Goal: Task Accomplishment & Management: Manage account settings

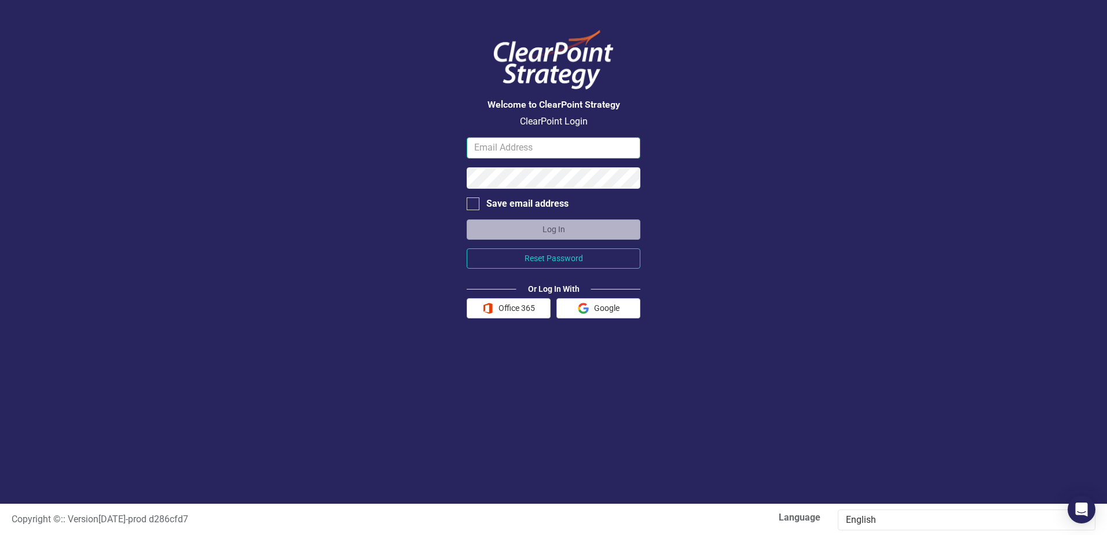
click at [503, 142] on input "email" at bounding box center [554, 147] width 174 height 21
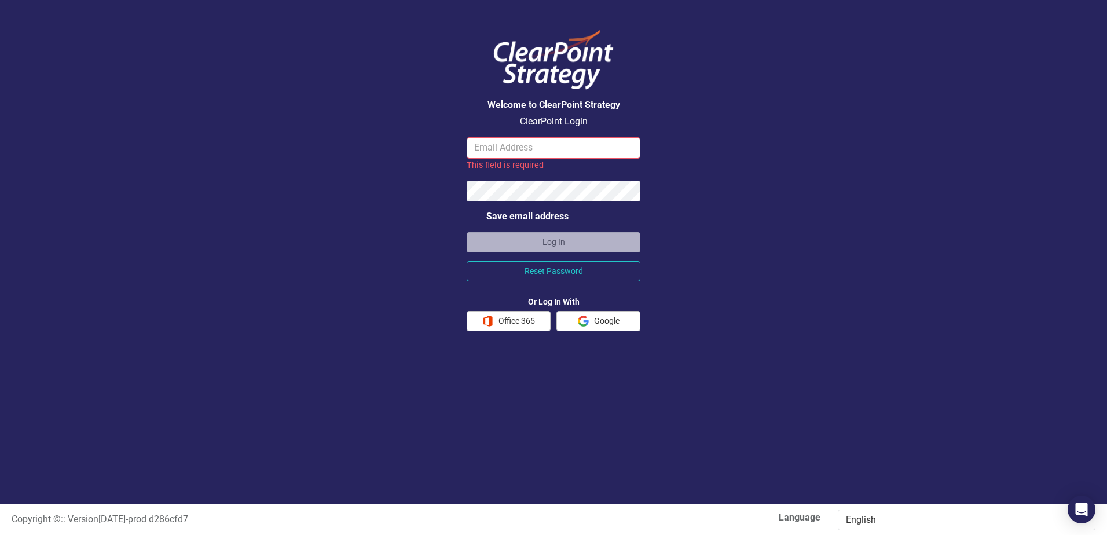
click at [500, 308] on form "This field is required Save email address Log In Reset Password Or Log In With …" at bounding box center [554, 234] width 174 height 194
click at [508, 324] on button "Office 365" at bounding box center [509, 321] width 84 height 20
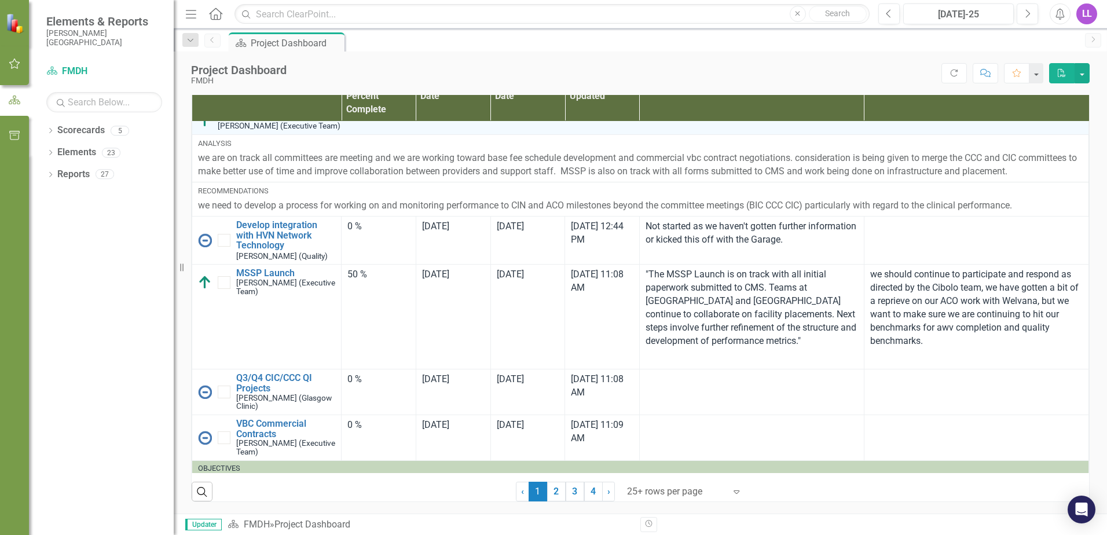
scroll to position [770, 0]
click at [556, 489] on link "2" at bounding box center [556, 492] width 19 height 20
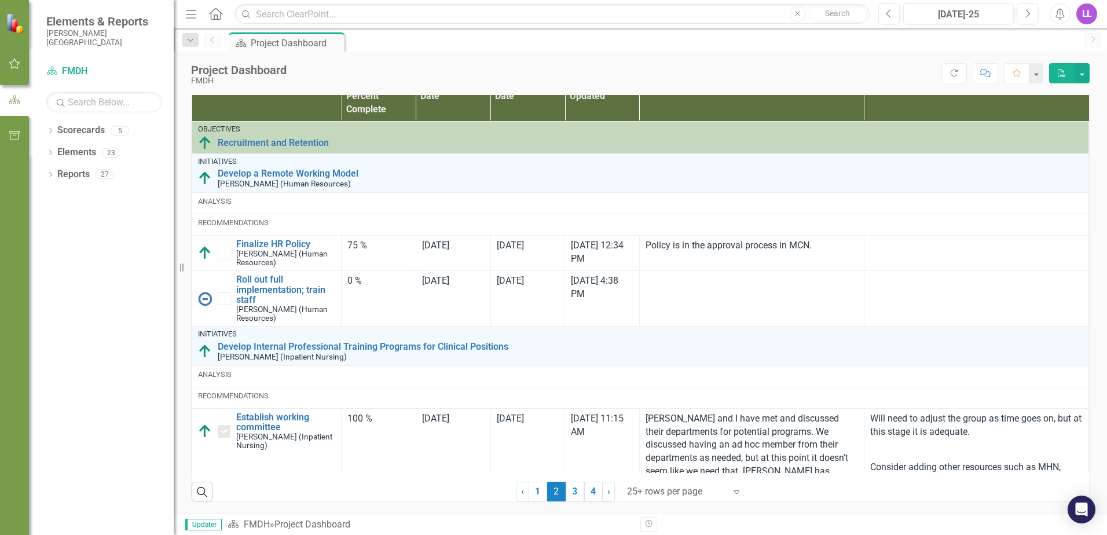
checkbox input "true"
checkbox input "false"
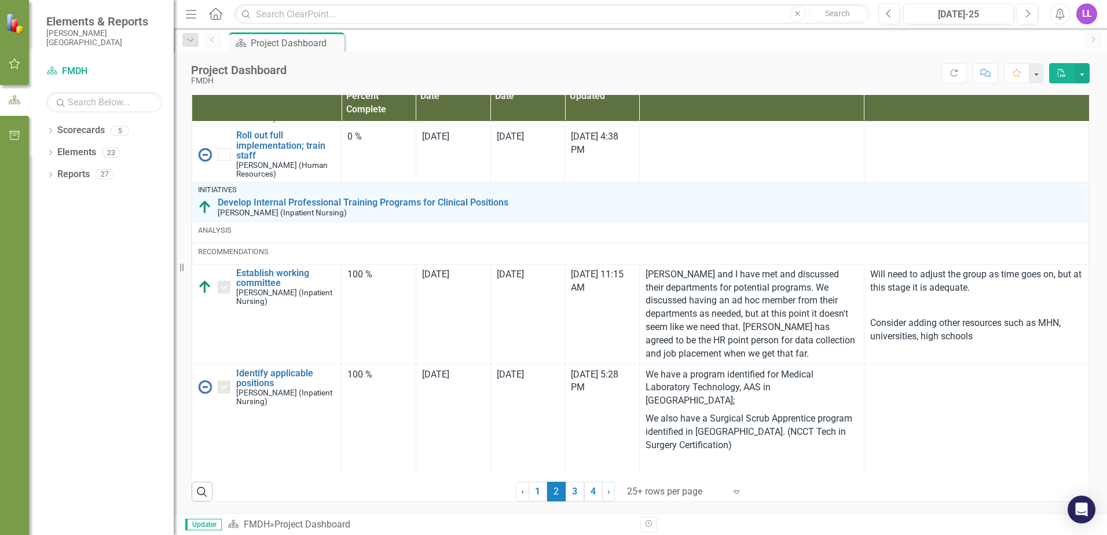
scroll to position [174, 0]
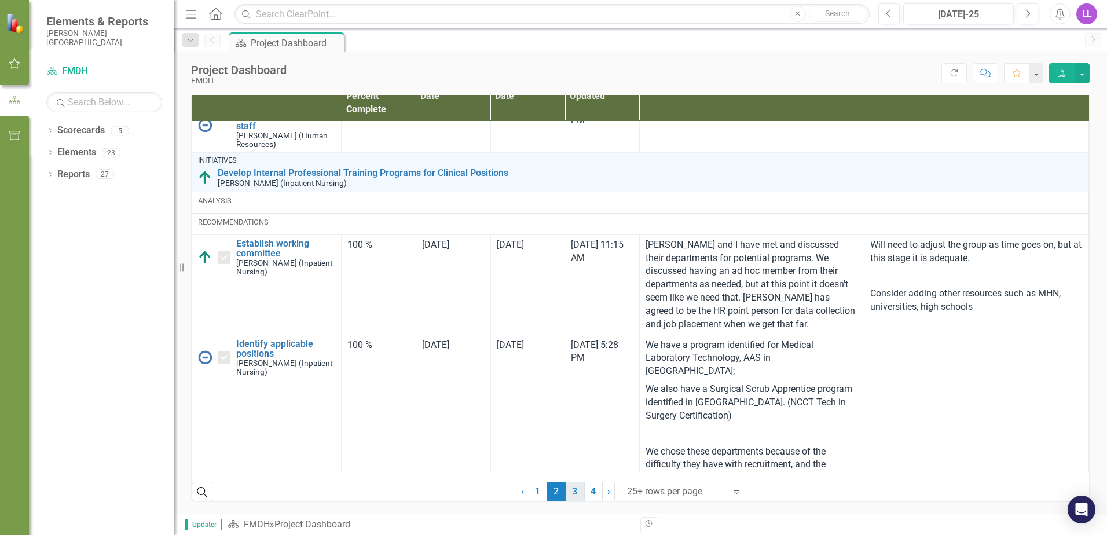
click at [573, 492] on link "3" at bounding box center [575, 492] width 19 height 20
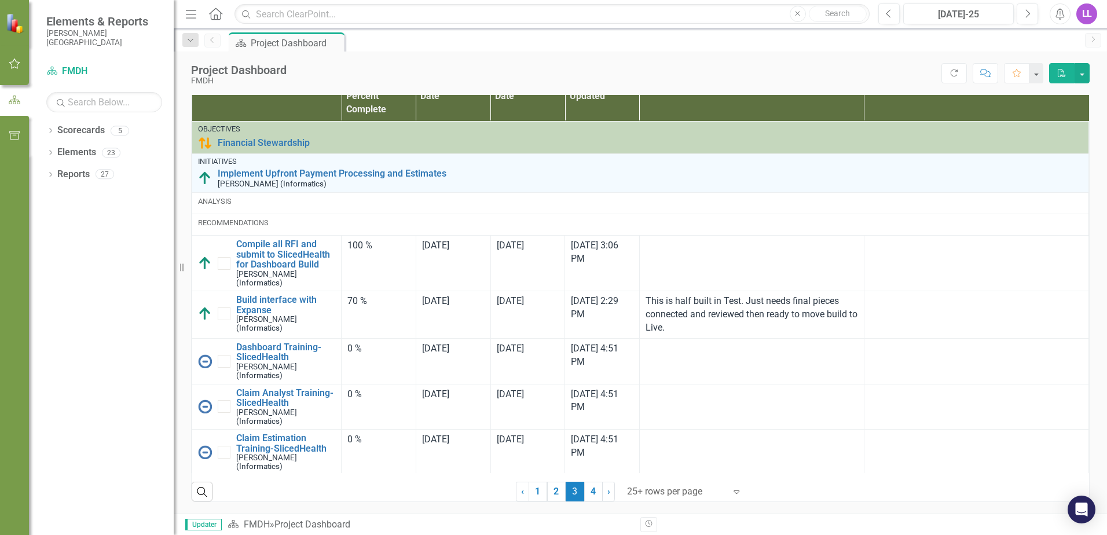
checkbox input "true"
checkbox input "false"
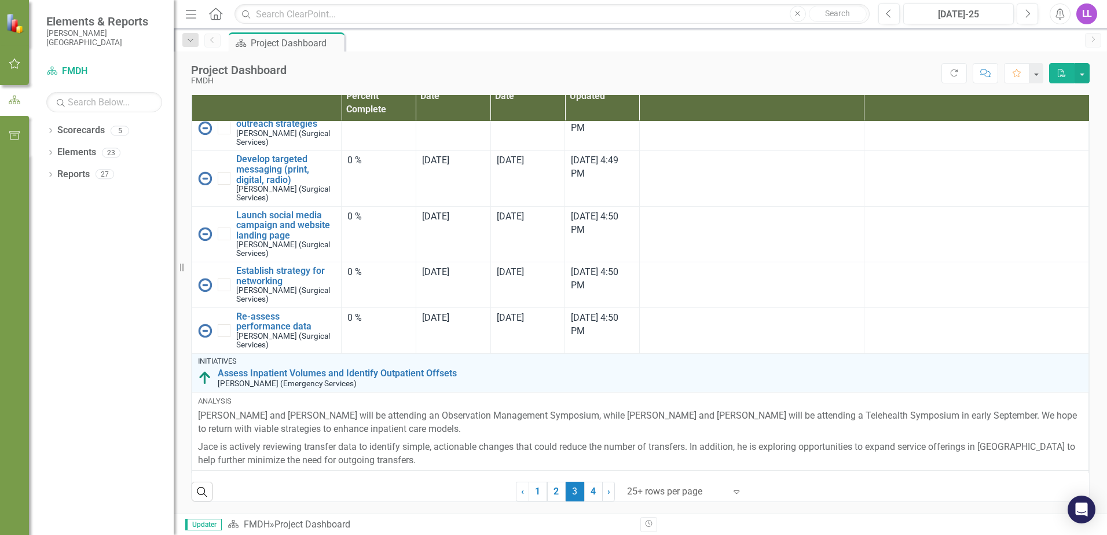
scroll to position [1506, 0]
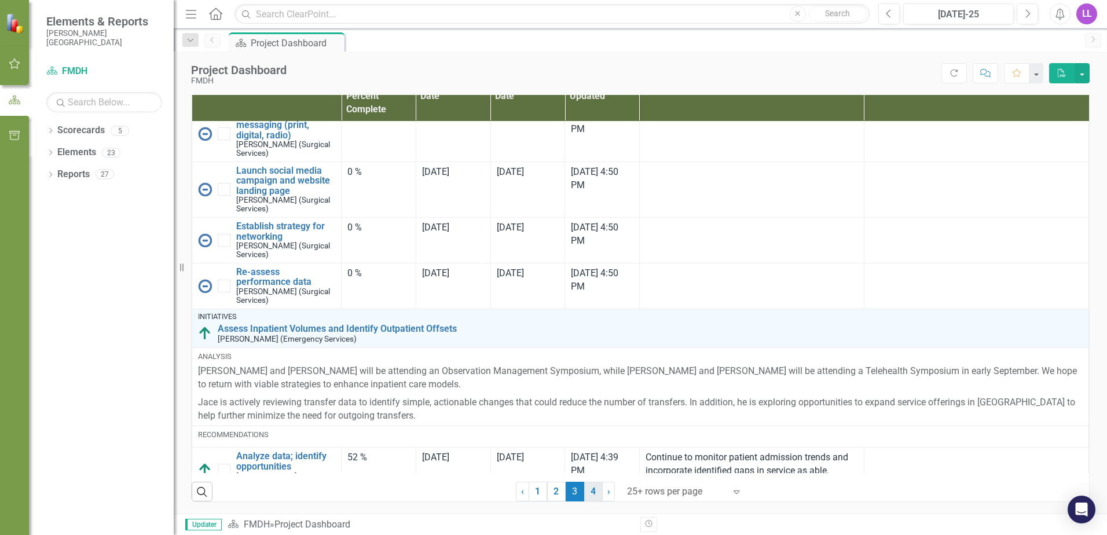
click at [586, 493] on link "4" at bounding box center [593, 492] width 19 height 20
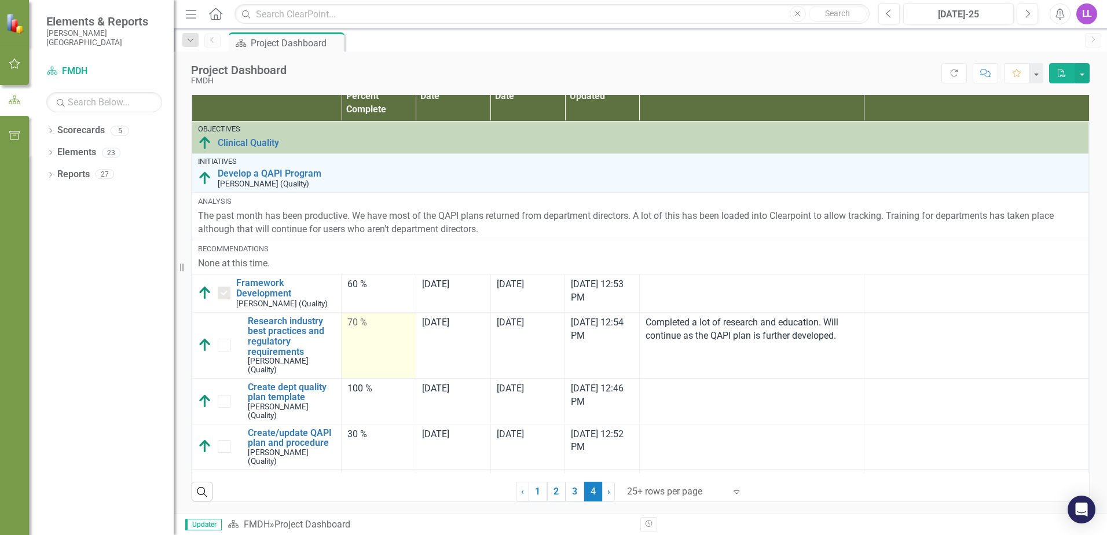
checkbox input "false"
checkbox input "true"
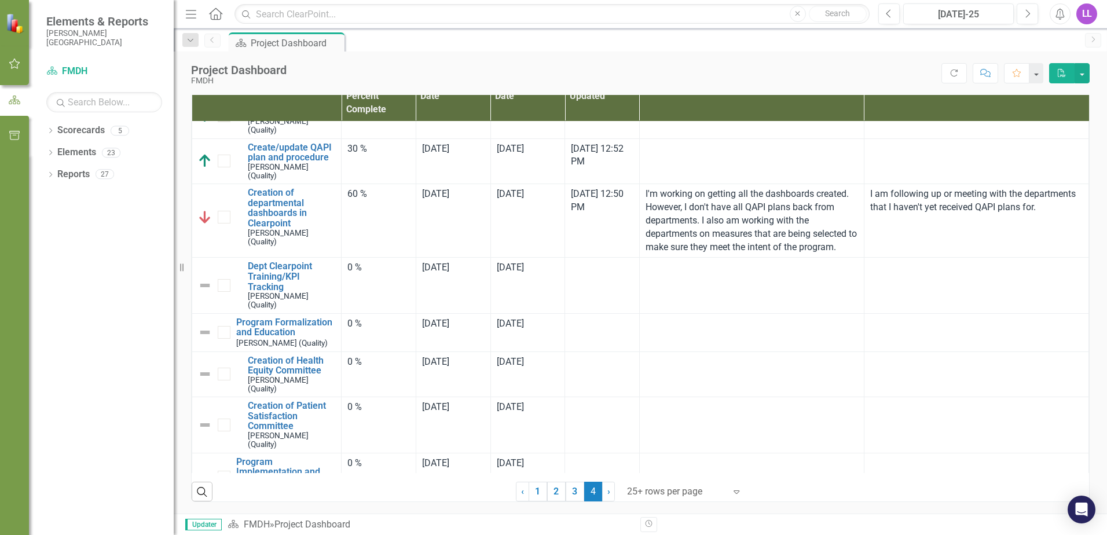
scroll to position [307, 0]
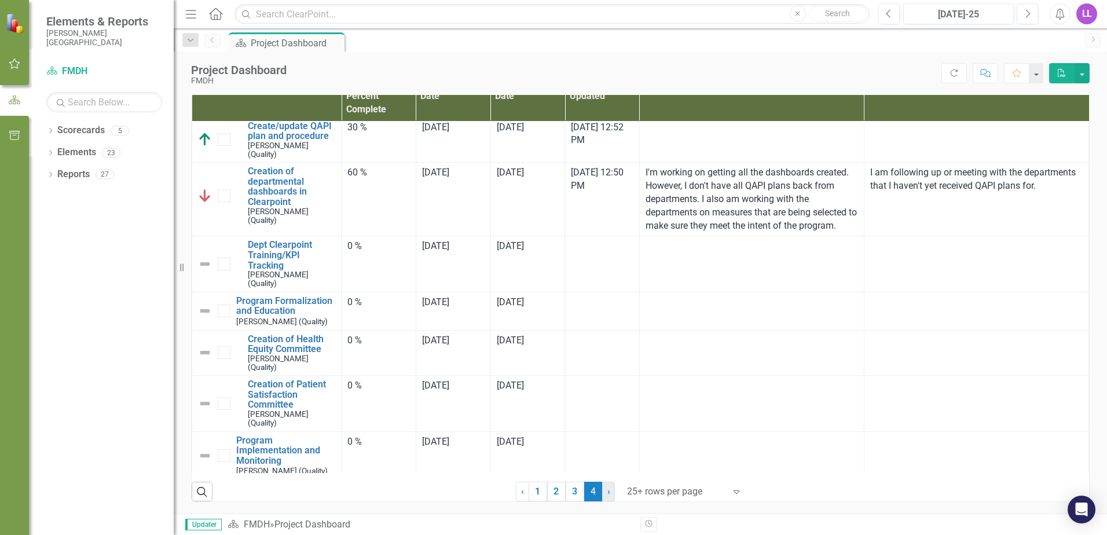
click at [602, 495] on link "› Next" at bounding box center [608, 492] width 13 height 20
click at [609, 493] on link "› Next" at bounding box center [608, 492] width 13 height 20
click at [609, 492] on link "› Next" at bounding box center [608, 492] width 13 height 20
click at [608, 492] on span "›" at bounding box center [609, 491] width 3 height 11
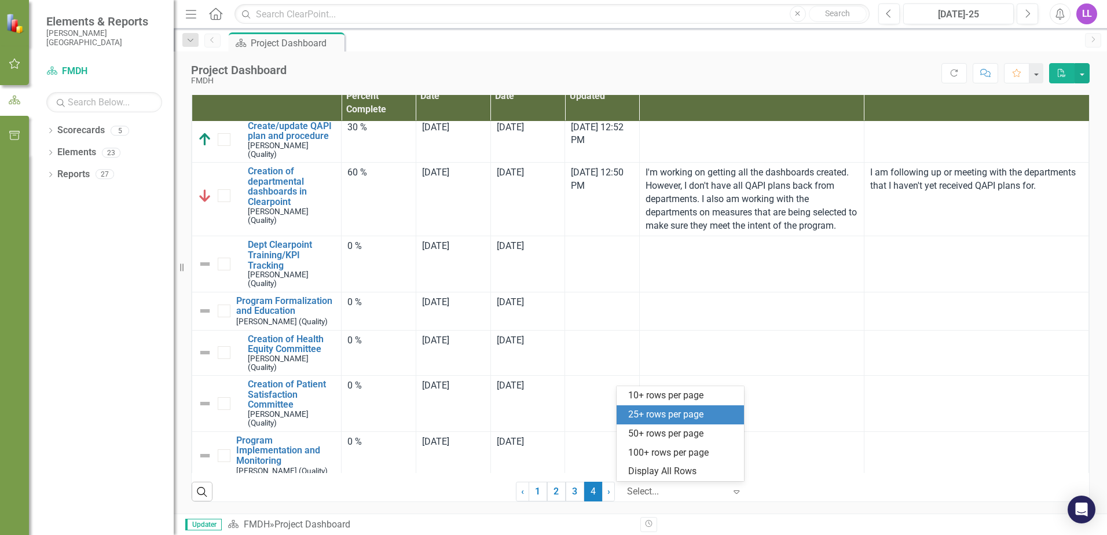
click at [733, 492] on icon "Expand" at bounding box center [737, 491] width 12 height 9
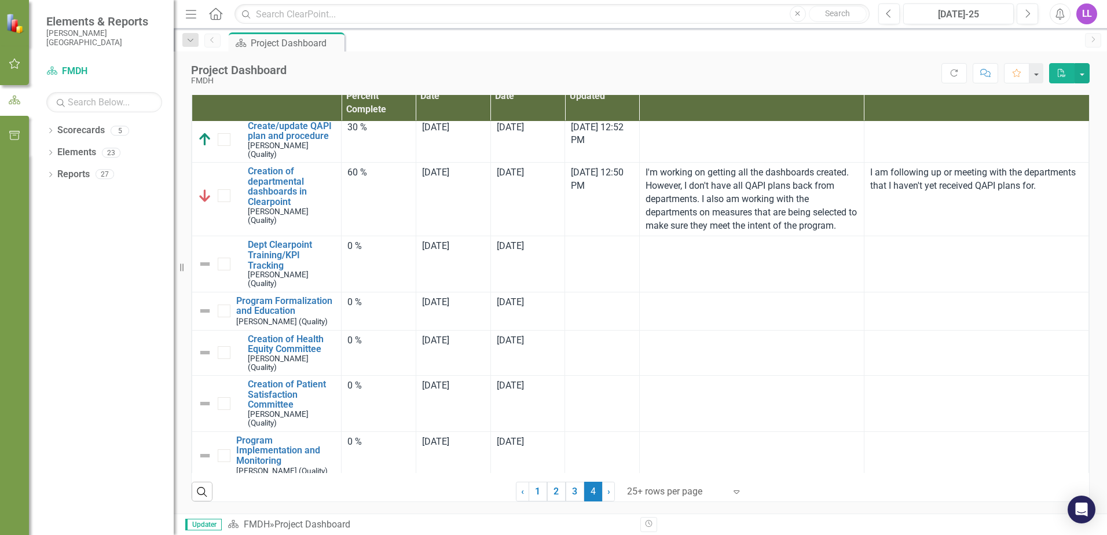
click at [628, 330] on td at bounding box center [602, 353] width 75 height 46
click at [520, 491] on link "‹ Previous" at bounding box center [522, 492] width 13 height 20
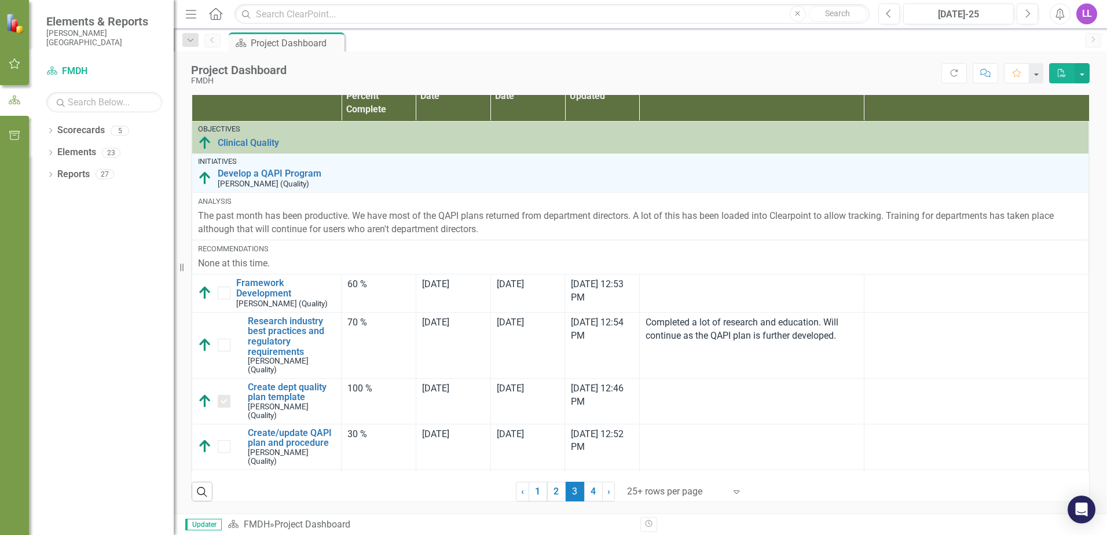
checkbox input "true"
checkbox input "false"
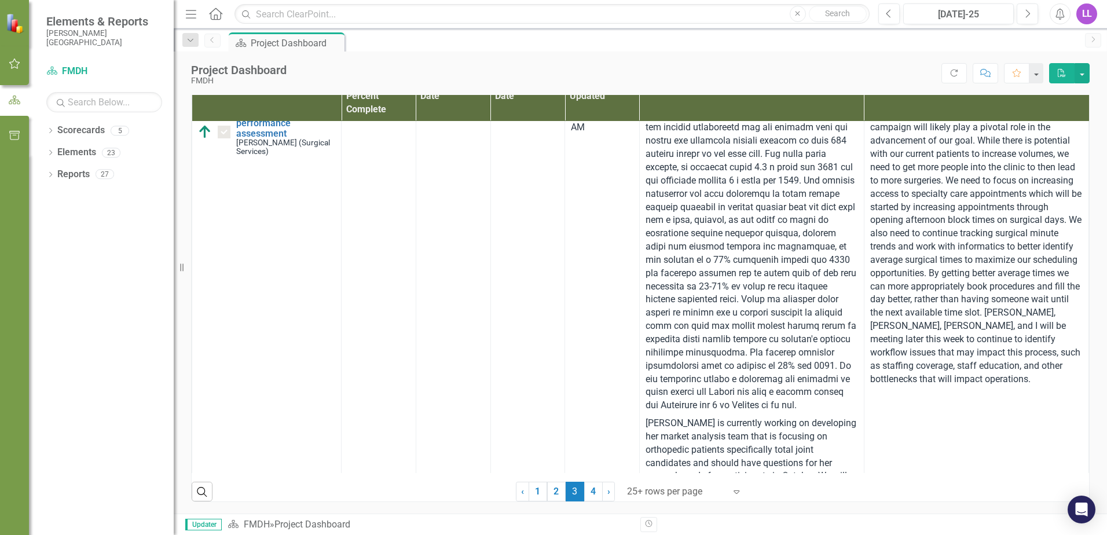
scroll to position [637, 0]
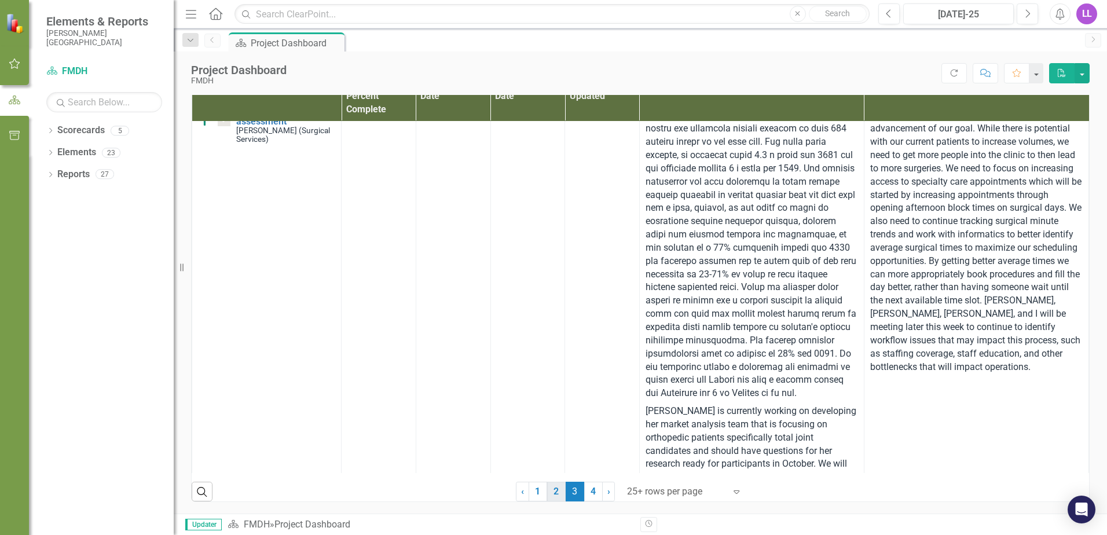
click at [551, 495] on link "2" at bounding box center [556, 492] width 19 height 20
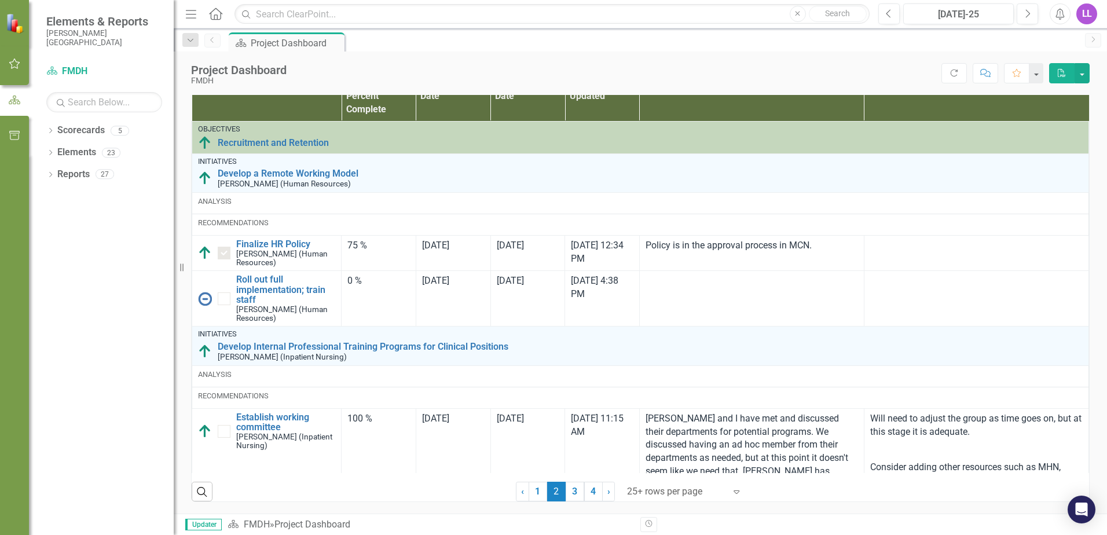
checkbox input "false"
checkbox input "true"
checkbox input "false"
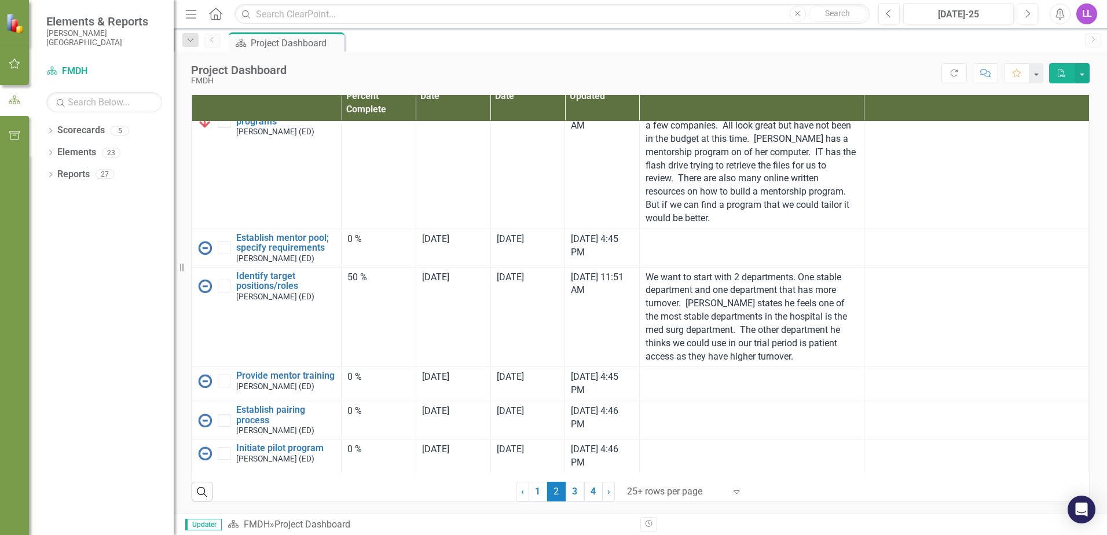
scroll to position [2072, 0]
click at [574, 497] on link "3" at bounding box center [575, 492] width 19 height 20
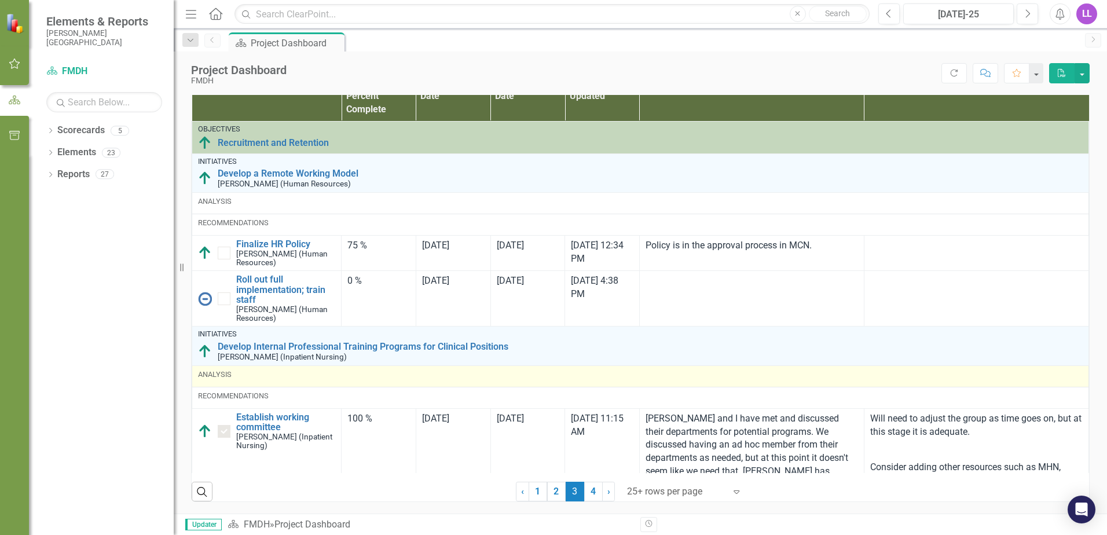
checkbox input "true"
checkbox input "false"
checkbox input "true"
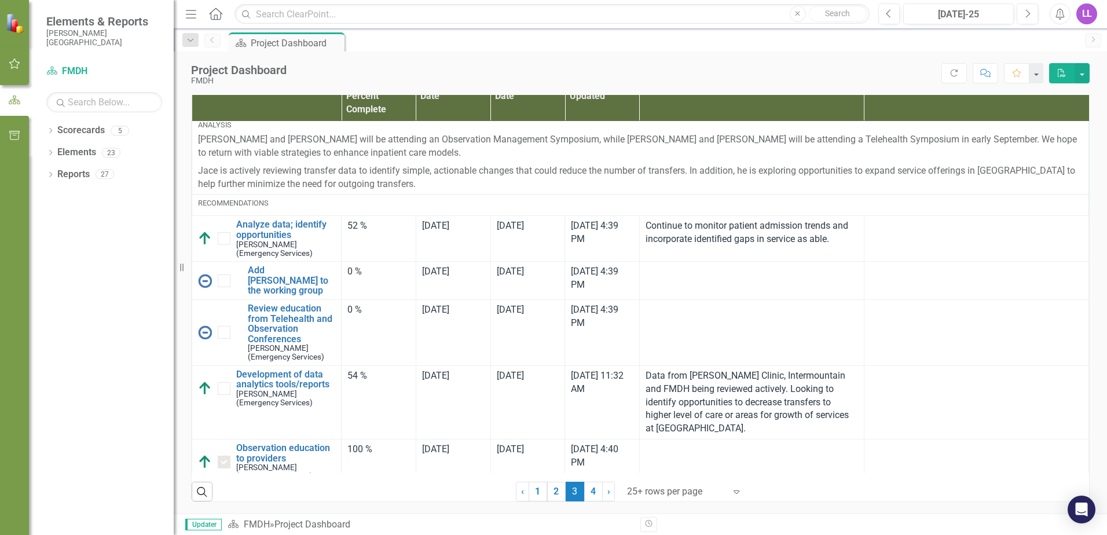
scroll to position [1795, 0]
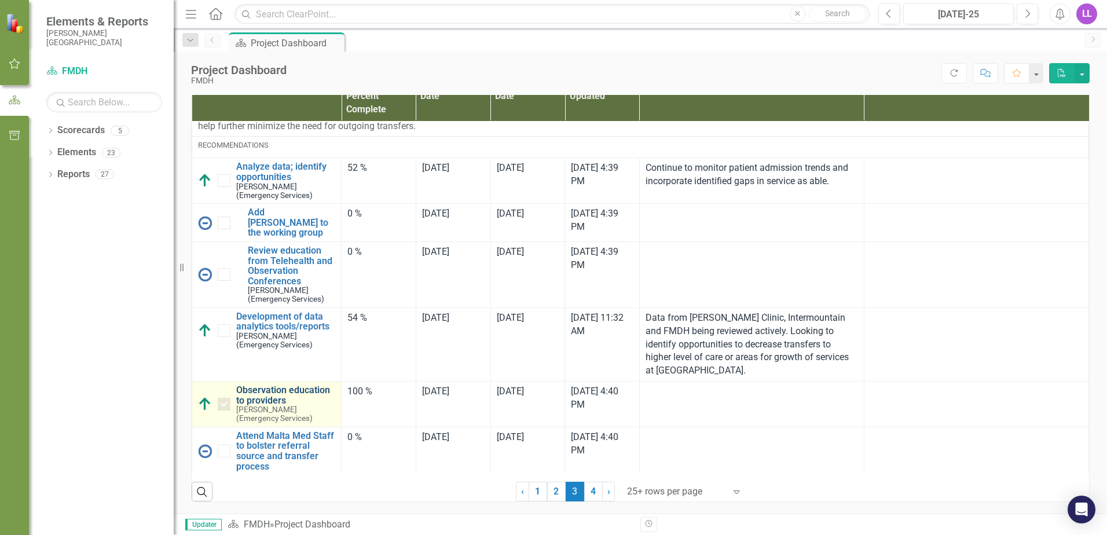
click at [268, 385] on link "Observation education to providers" at bounding box center [285, 395] width 99 height 20
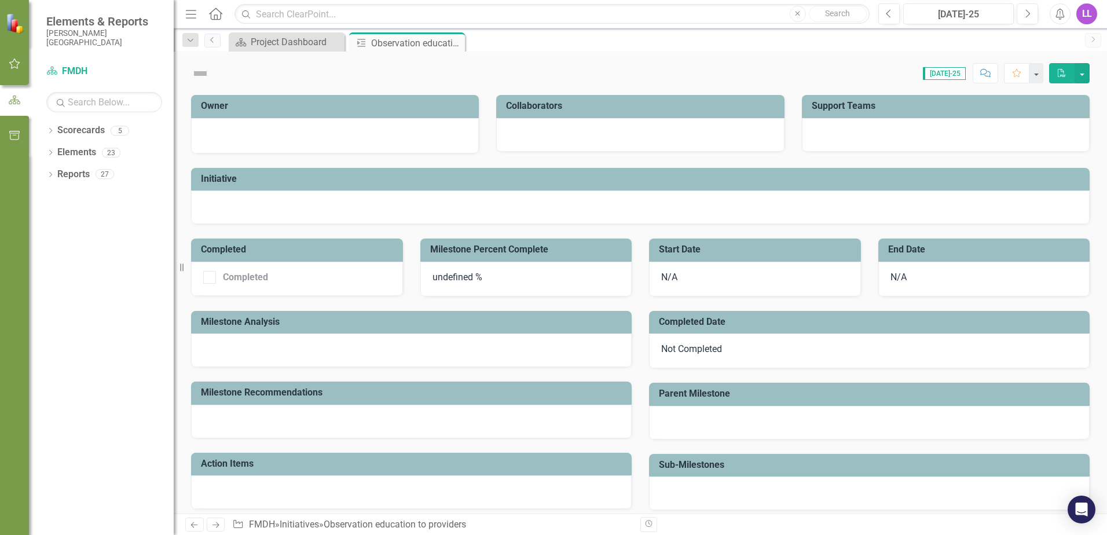
checkbox input "true"
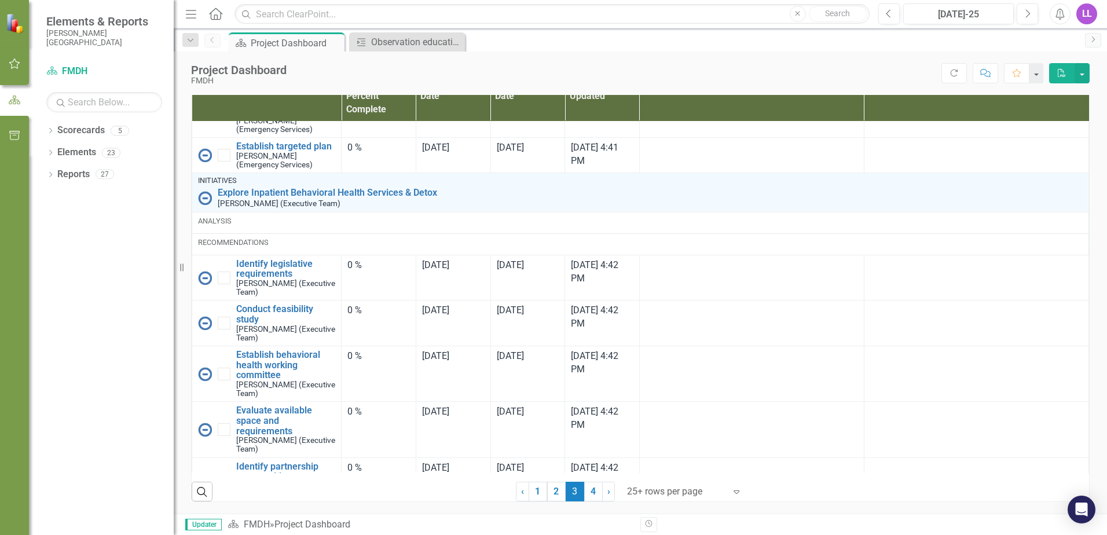
scroll to position [770, 0]
click at [589, 493] on link "4" at bounding box center [593, 492] width 19 height 20
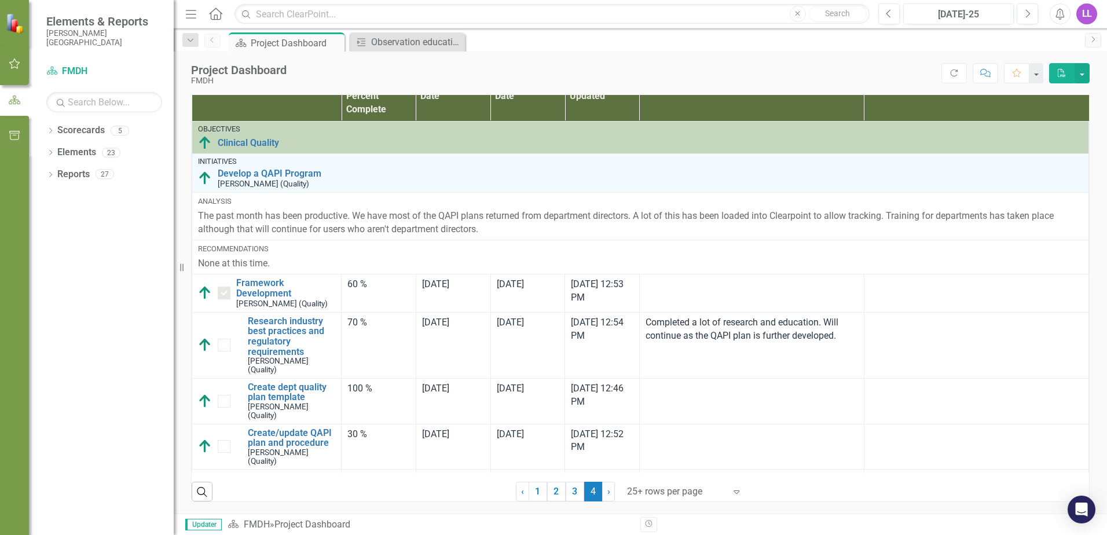
checkbox input "false"
click at [539, 488] on link "1" at bounding box center [538, 492] width 19 height 20
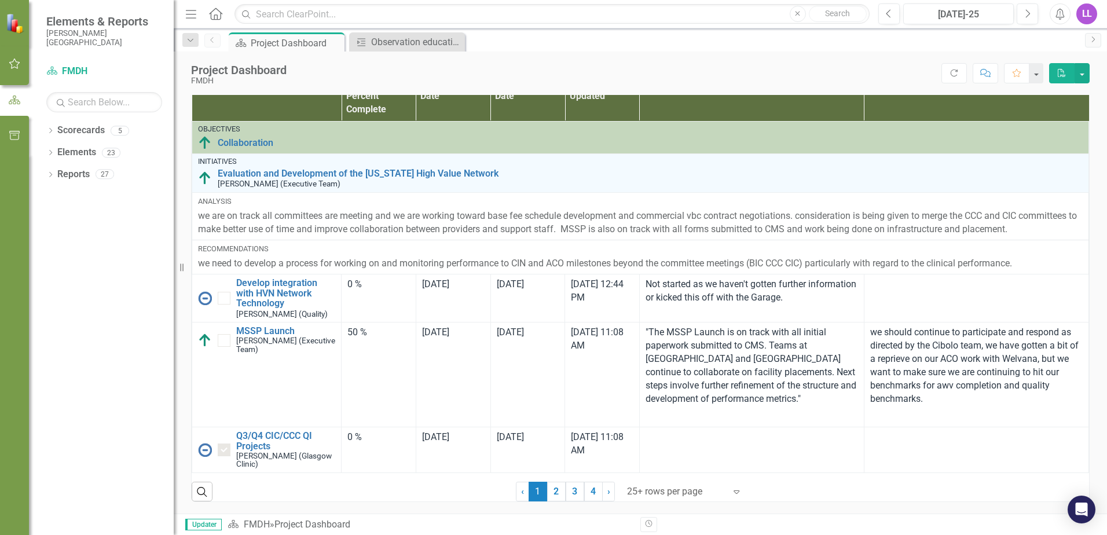
checkbox input "false"
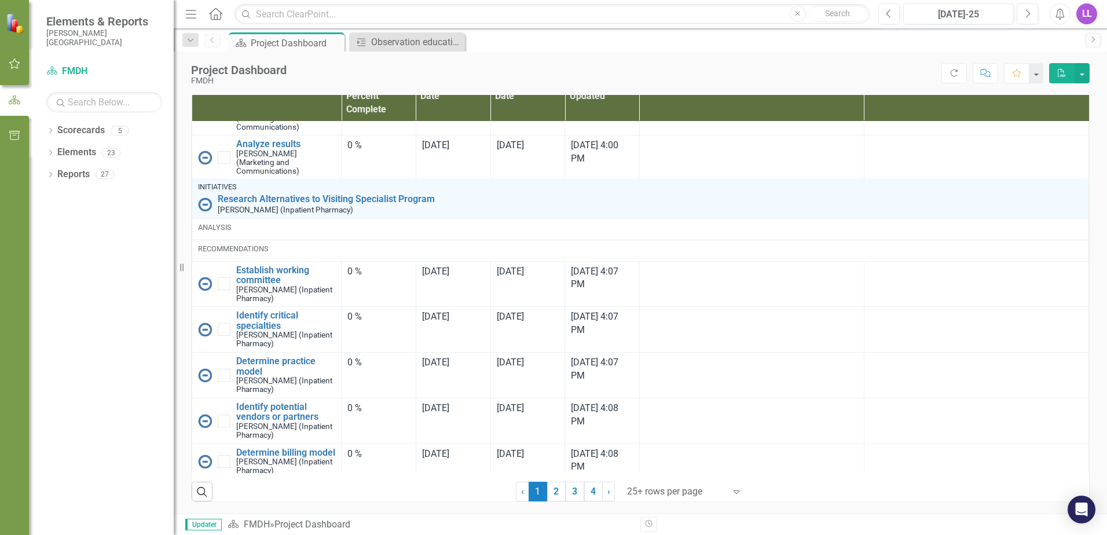
scroll to position [1655, 0]
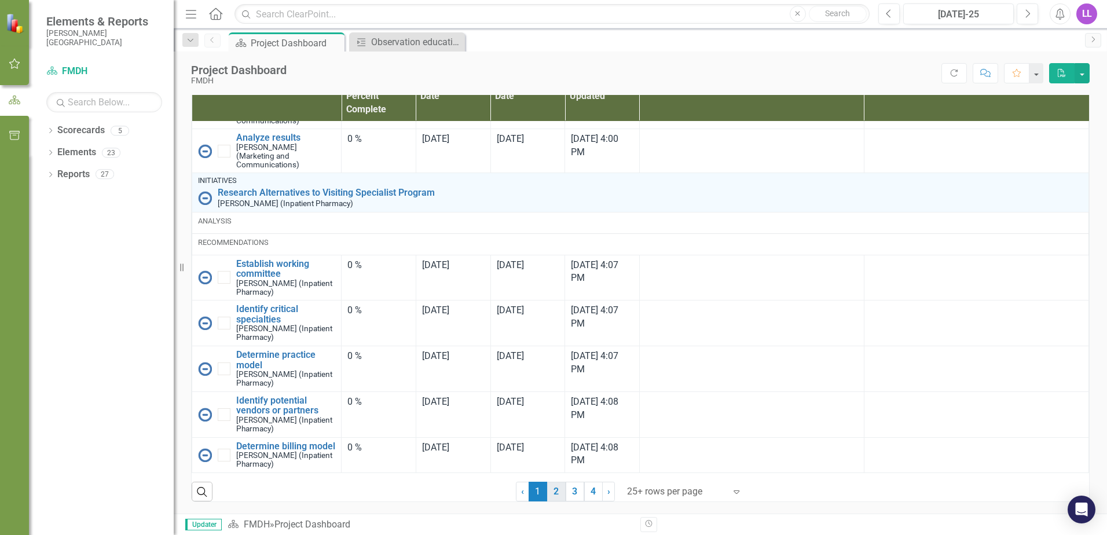
click at [551, 491] on link "2" at bounding box center [556, 492] width 19 height 20
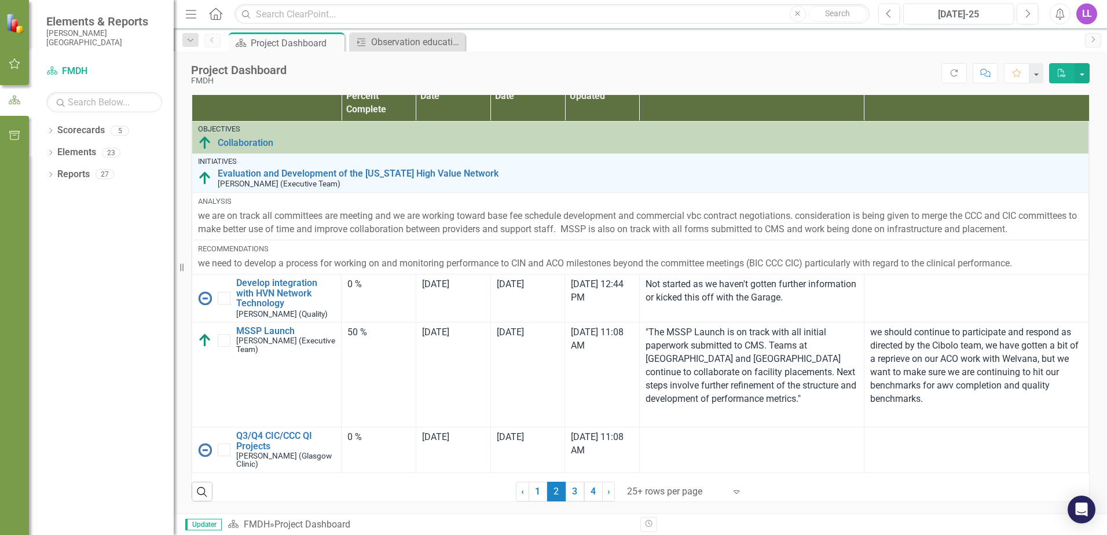
checkbox input "true"
checkbox input "false"
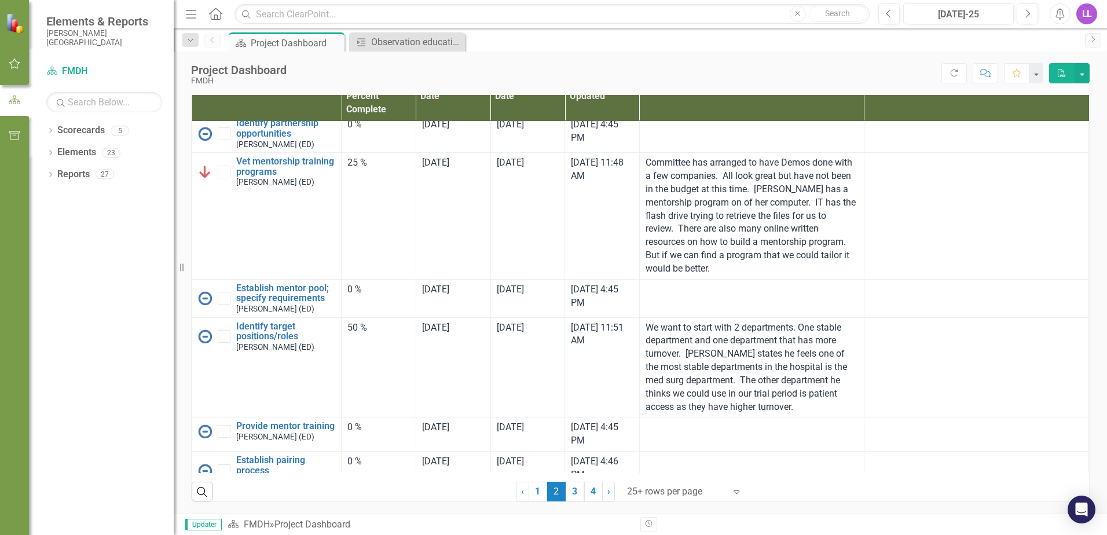
scroll to position [2072, 0]
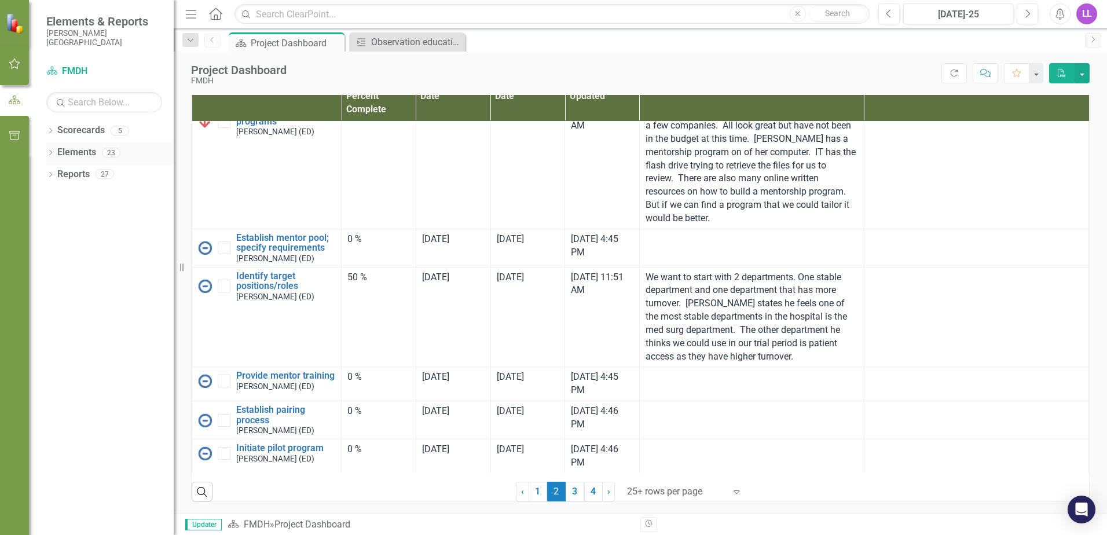
click at [53, 153] on icon "Dropdown" at bounding box center [50, 154] width 8 height 6
click at [52, 264] on icon "Dropdown" at bounding box center [50, 263] width 8 height 6
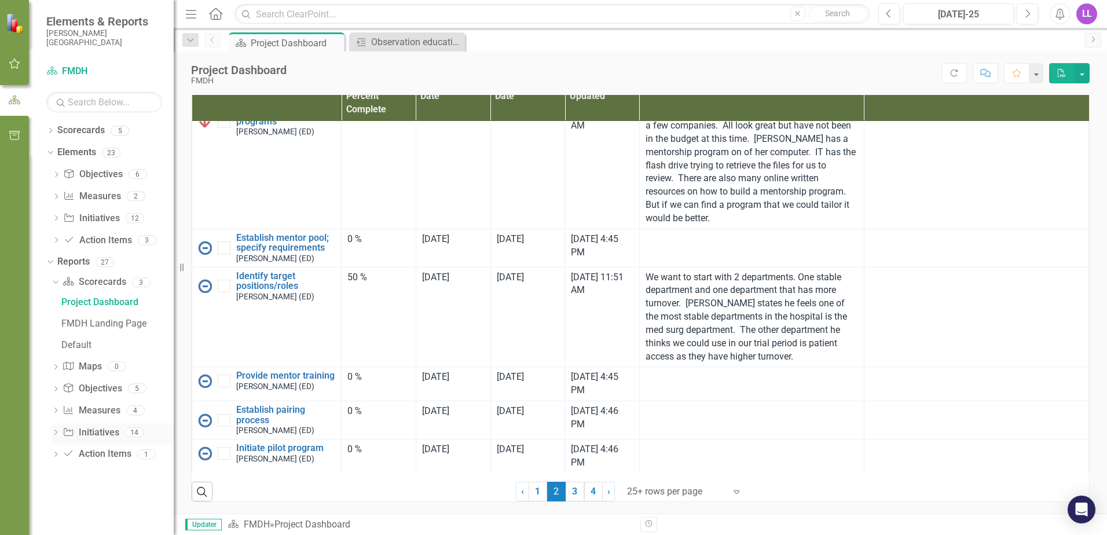
click at [131, 436] on div "14" at bounding box center [134, 432] width 19 height 10
click at [111, 436] on link "Initiative Initiatives" at bounding box center [91, 432] width 56 height 13
click at [65, 433] on icon "Initiative" at bounding box center [69, 431] width 12 height 9
click at [88, 301] on div "Project Dashboard" at bounding box center [117, 302] width 112 height 10
click at [15, 30] on img at bounding box center [16, 23] width 20 height 20
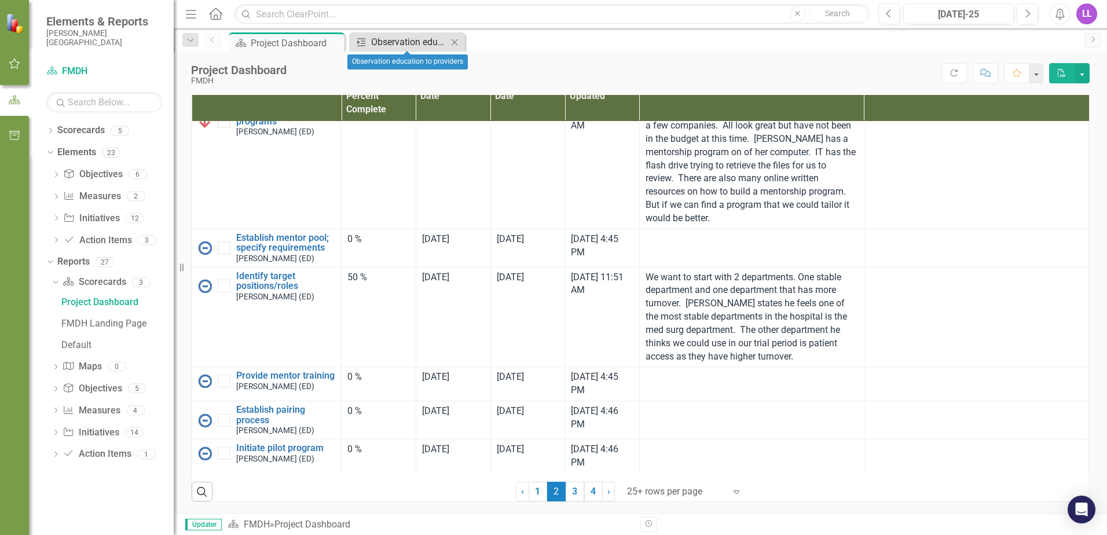
click at [401, 42] on div "Observation education to providers" at bounding box center [409, 42] width 76 height 14
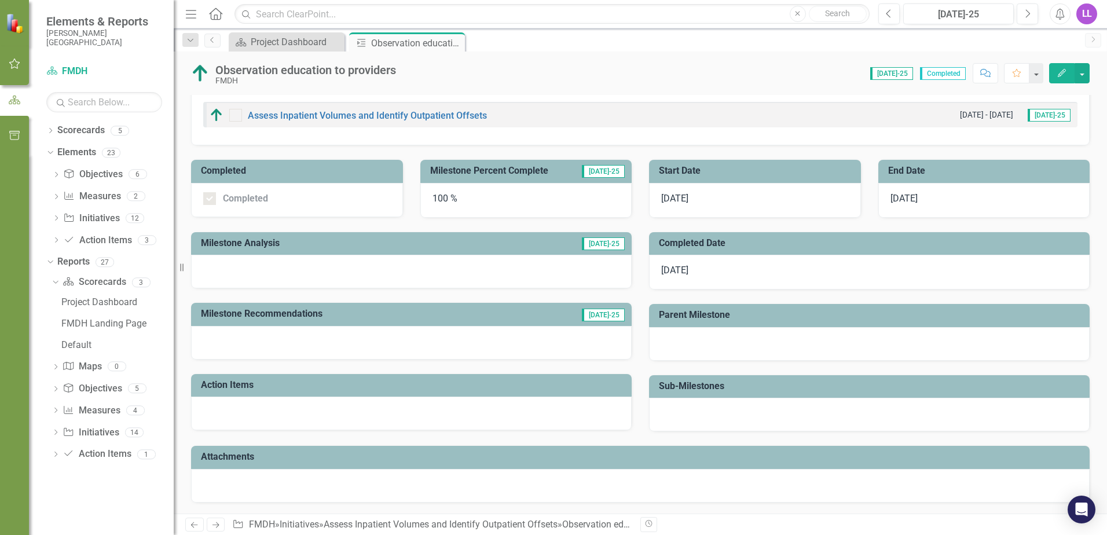
scroll to position [101, 0]
click at [341, 525] on link "Assess Inpatient Volumes and Identify Outpatient Offsets" at bounding box center [441, 524] width 234 height 11
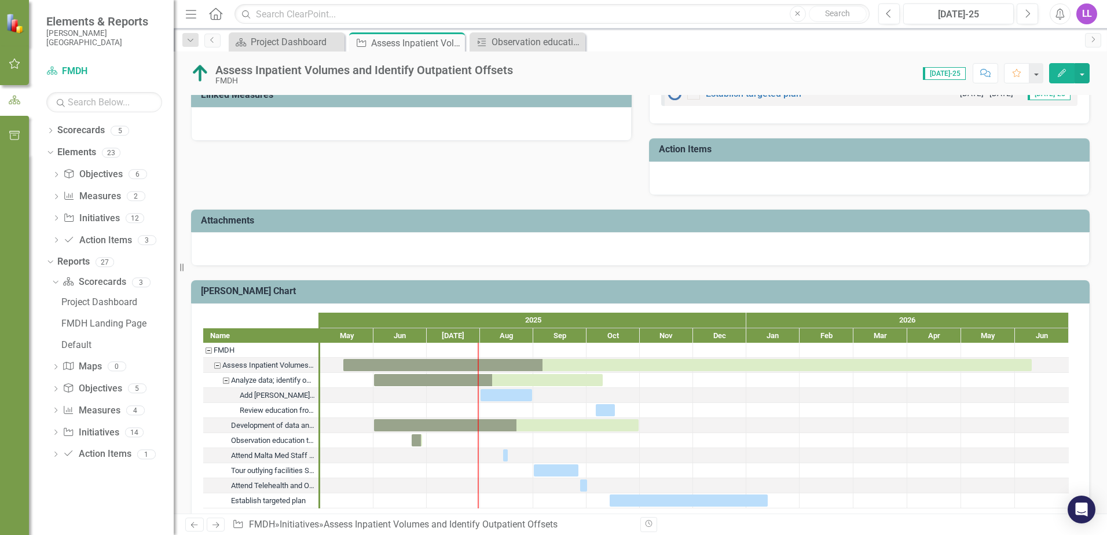
scroll to position [639, 0]
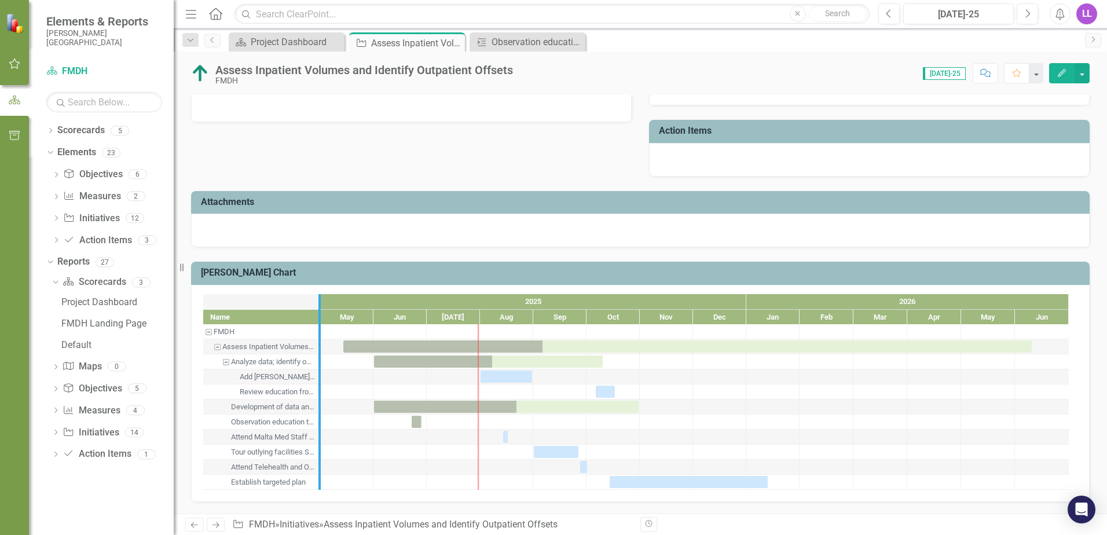
click at [313, 440] on div at bounding box center [319, 392] width 12 height 196
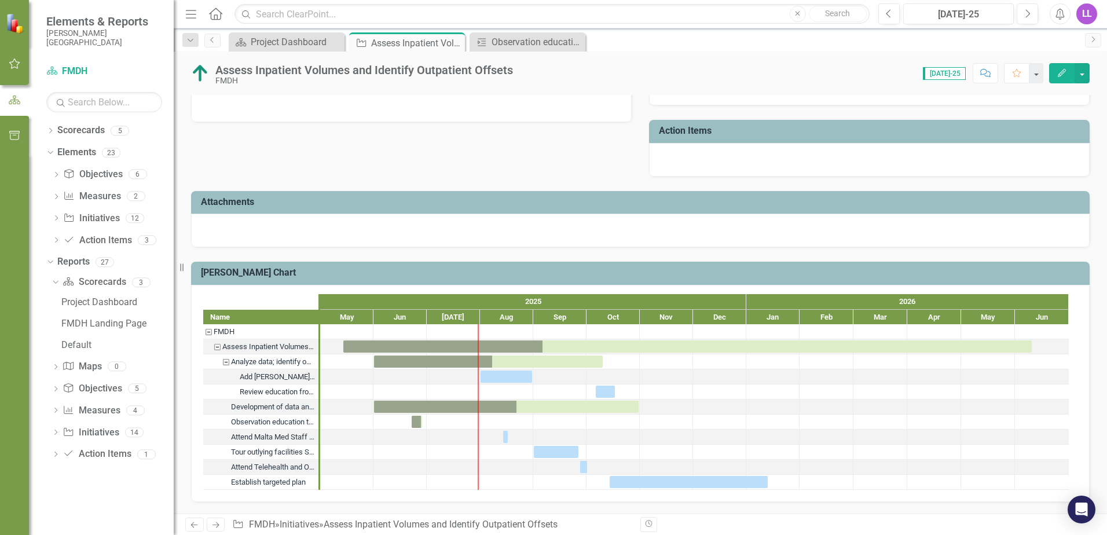
click at [308, 452] on div "Tour outlying facilities SNF and rehab for growth options." at bounding box center [273, 452] width 84 height 15
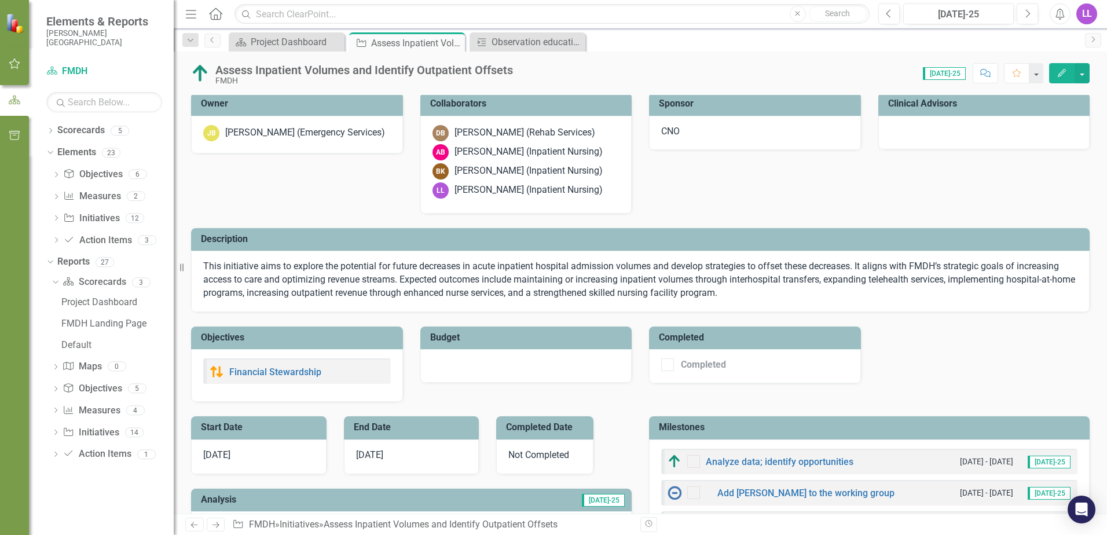
scroll to position [0, 0]
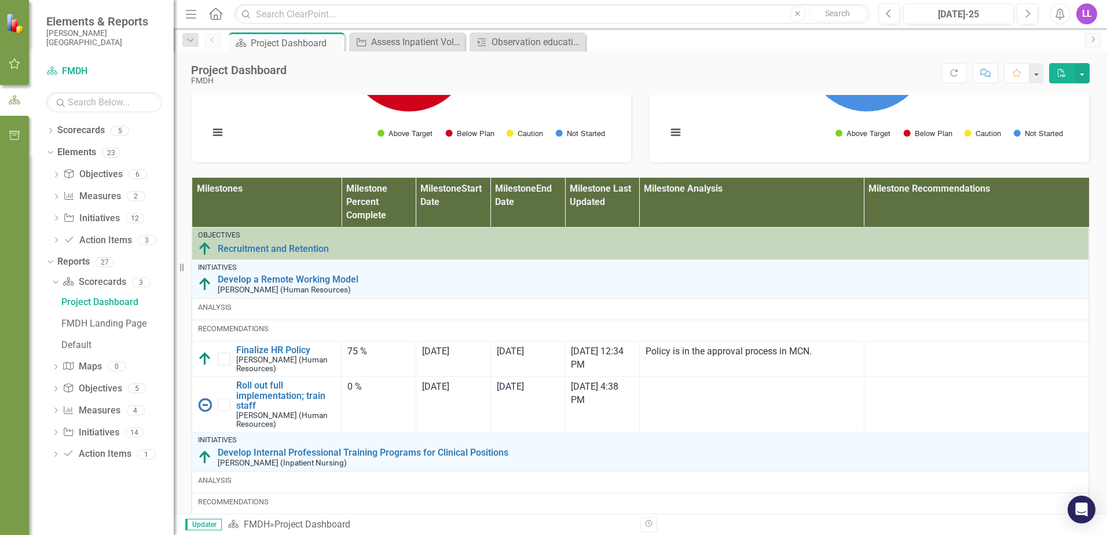
scroll to position [579, 0]
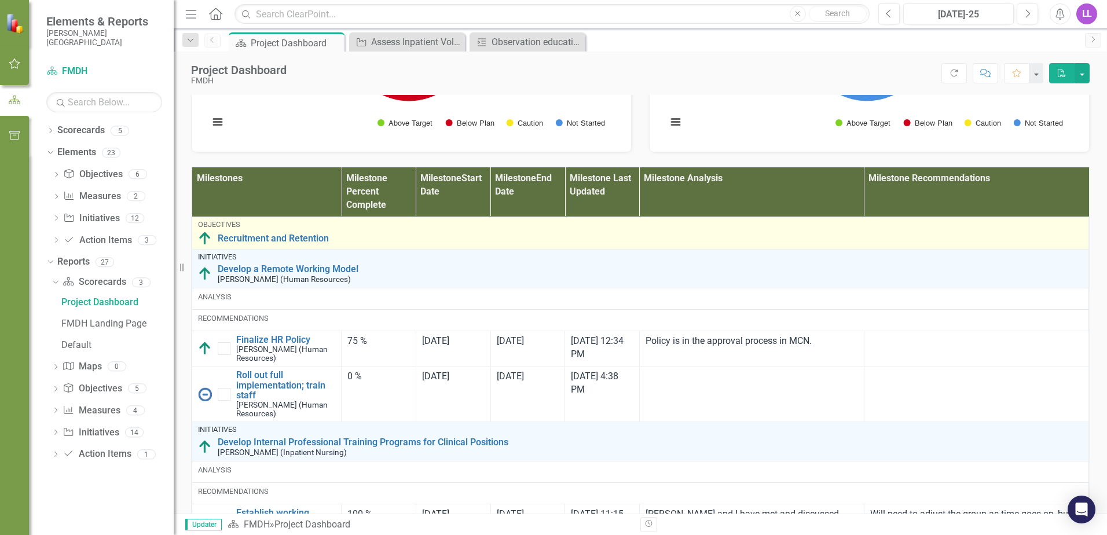
click at [208, 246] on img at bounding box center [205, 239] width 14 height 14
click at [210, 246] on img at bounding box center [205, 239] width 14 height 14
click at [250, 244] on link "Recruitment and Retention" at bounding box center [650, 238] width 865 height 10
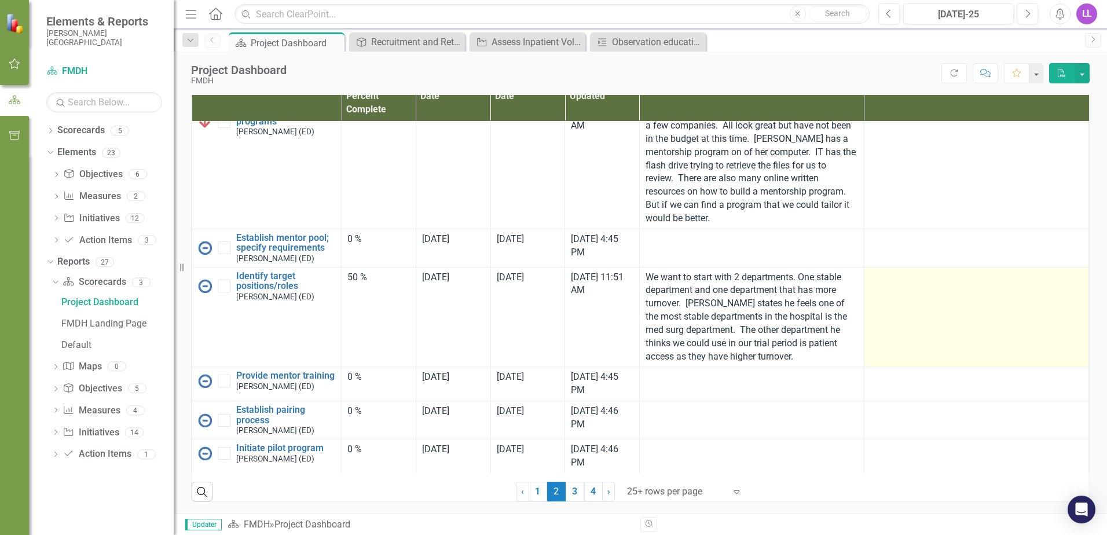
scroll to position [770, 0]
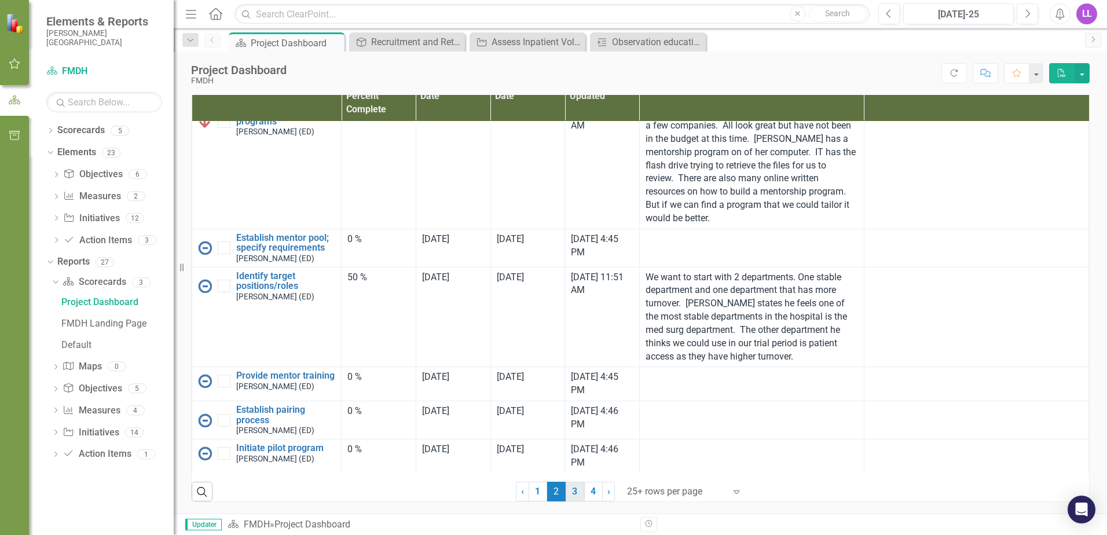
click at [573, 488] on link "3" at bounding box center [575, 492] width 19 height 20
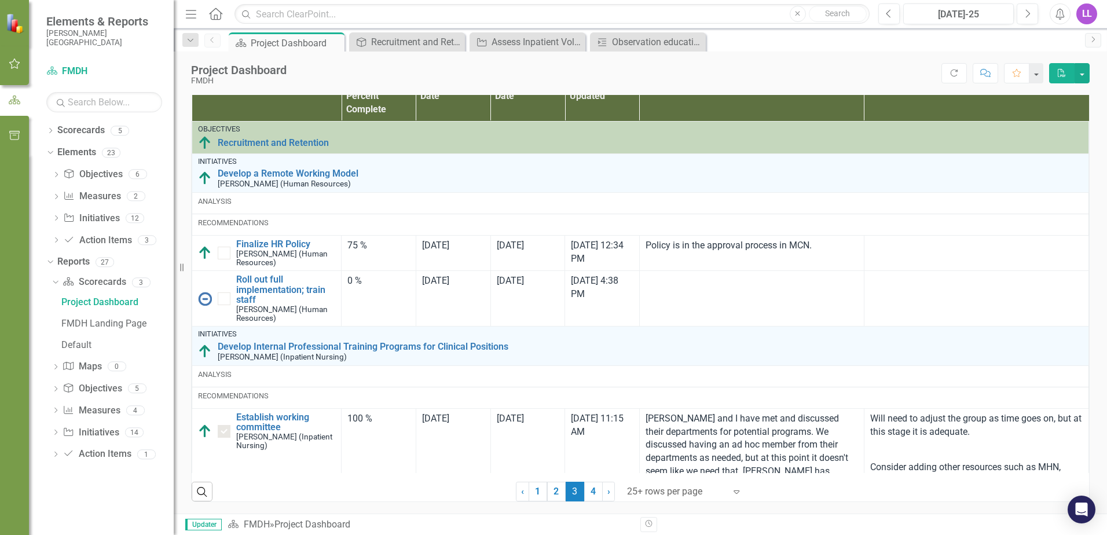
checkbox input "true"
checkbox input "false"
checkbox input "true"
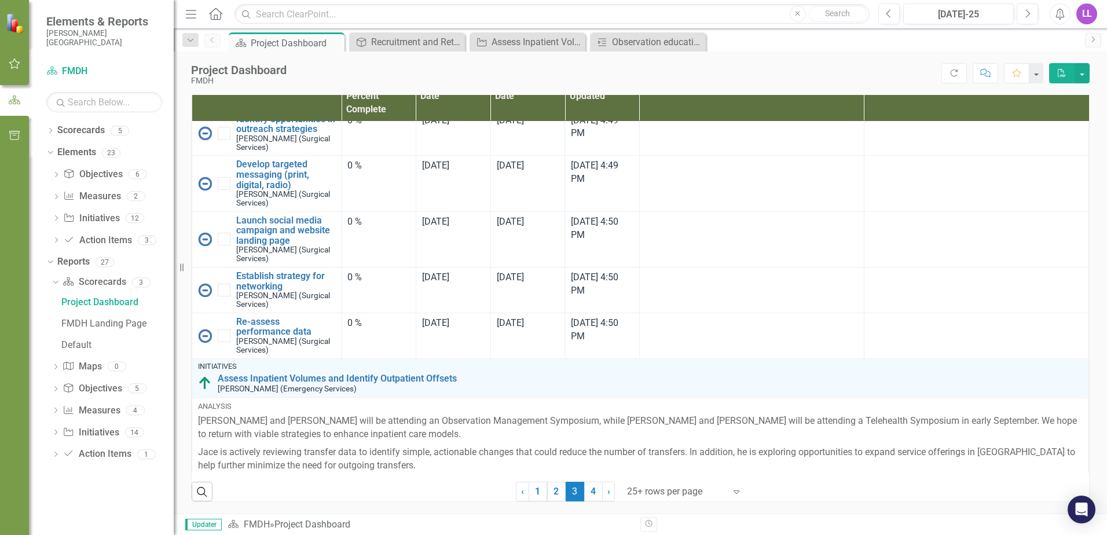
scroll to position [1506, 0]
